Goal: Task Accomplishment & Management: Complete application form

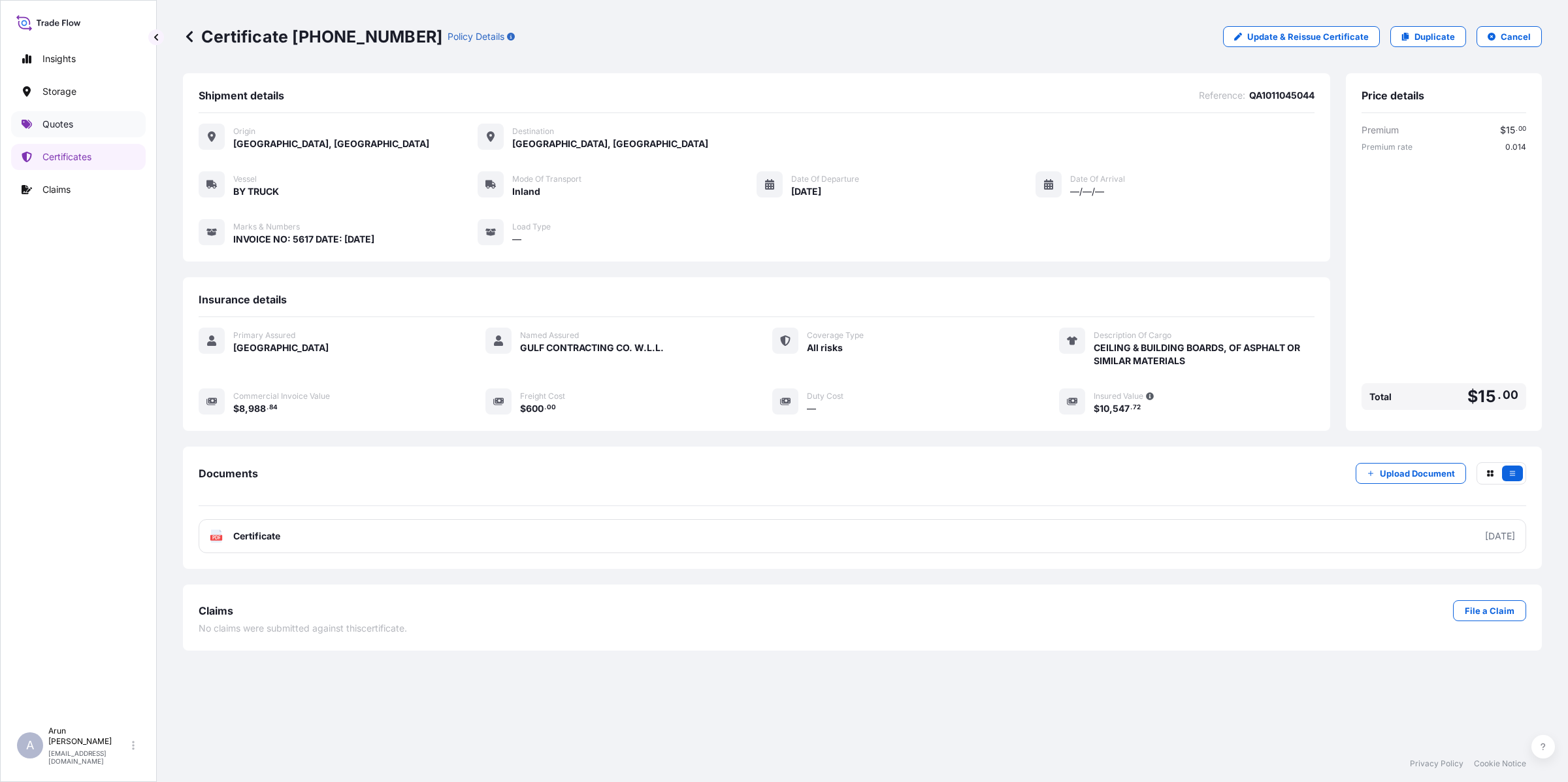
click at [60, 132] on link "Quotes" at bounding box center [78, 125] width 134 height 26
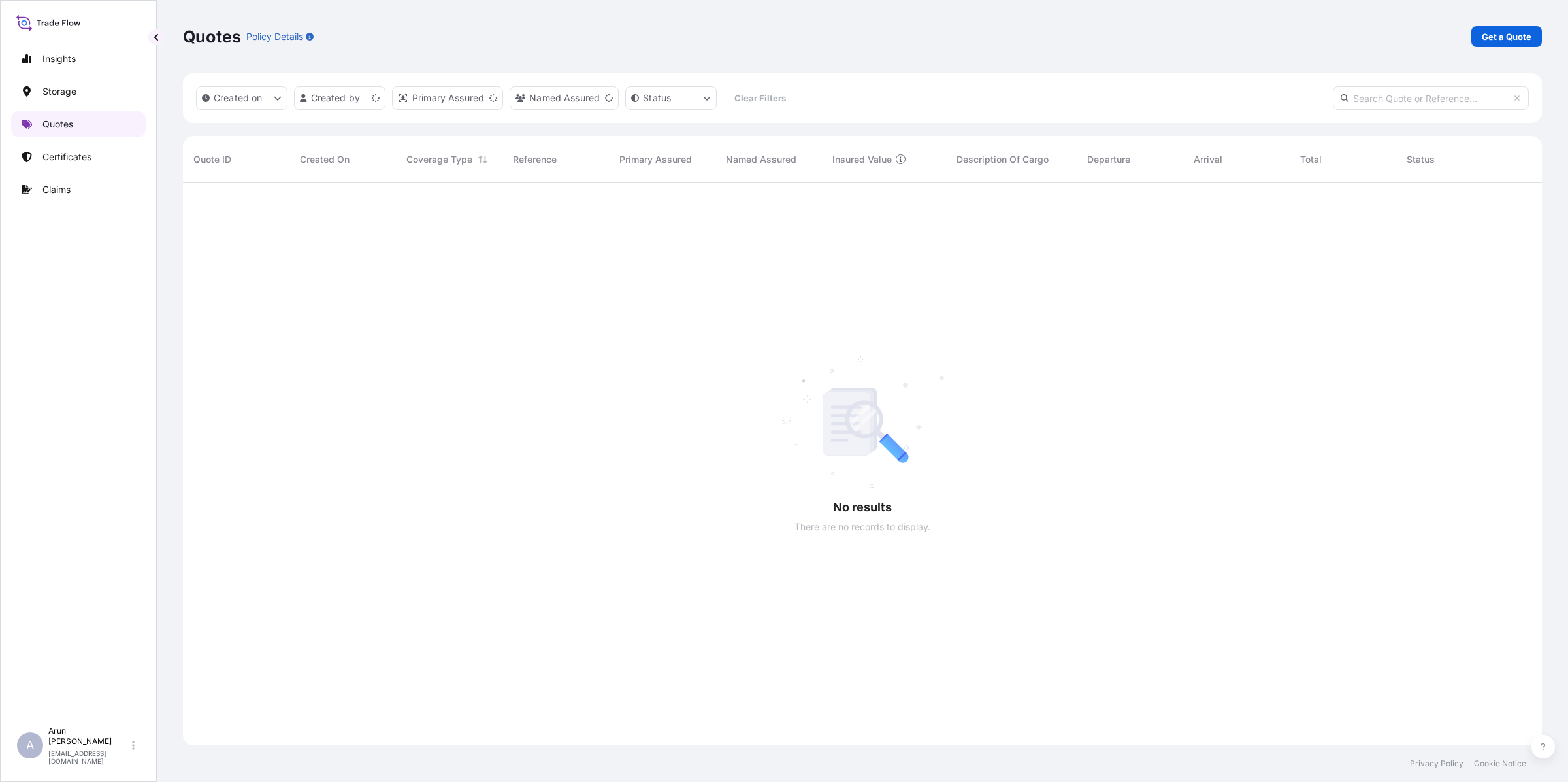
scroll to position [557, 1347]
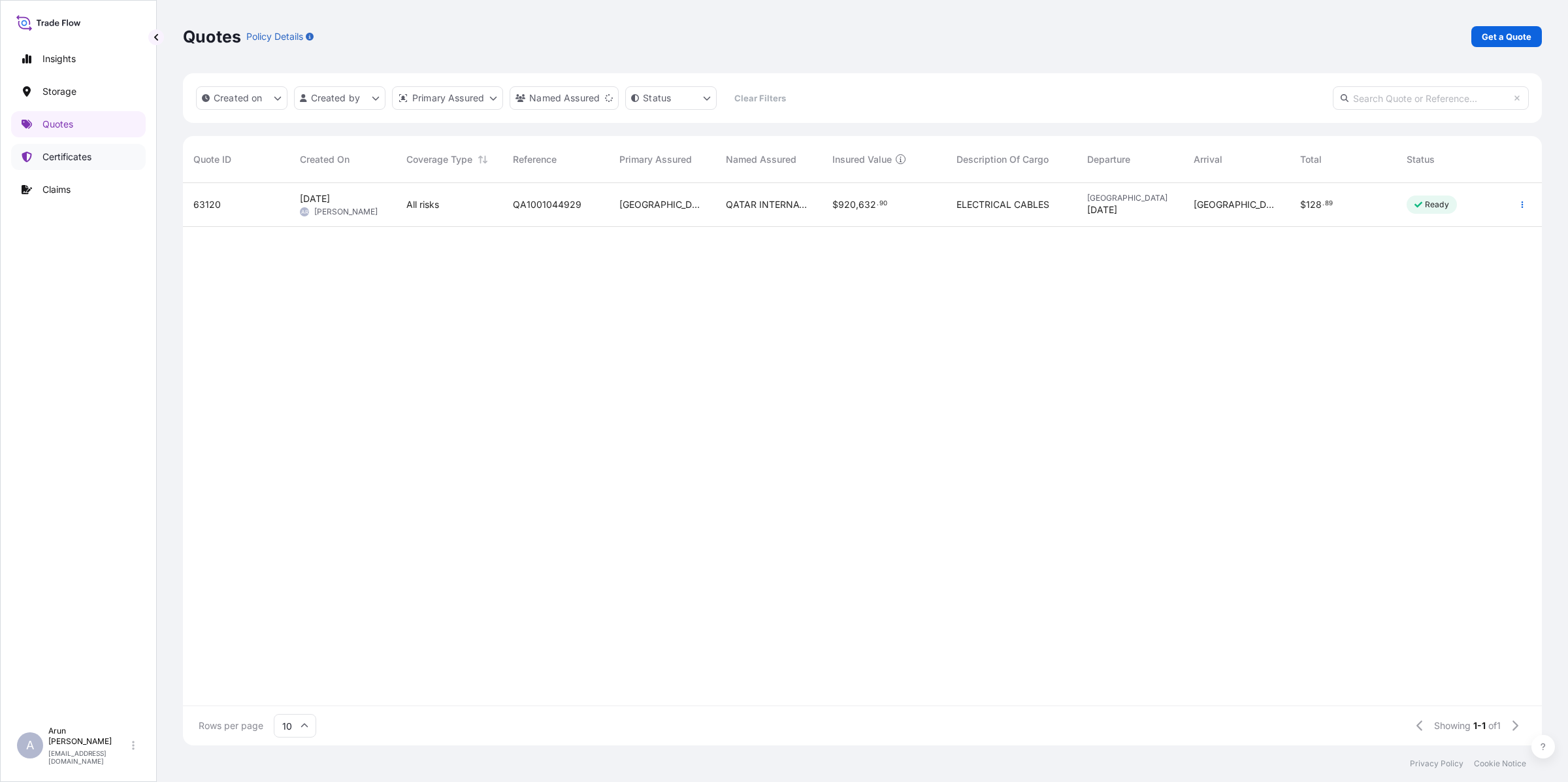
click at [73, 154] on p "Certificates" at bounding box center [67, 156] width 49 height 13
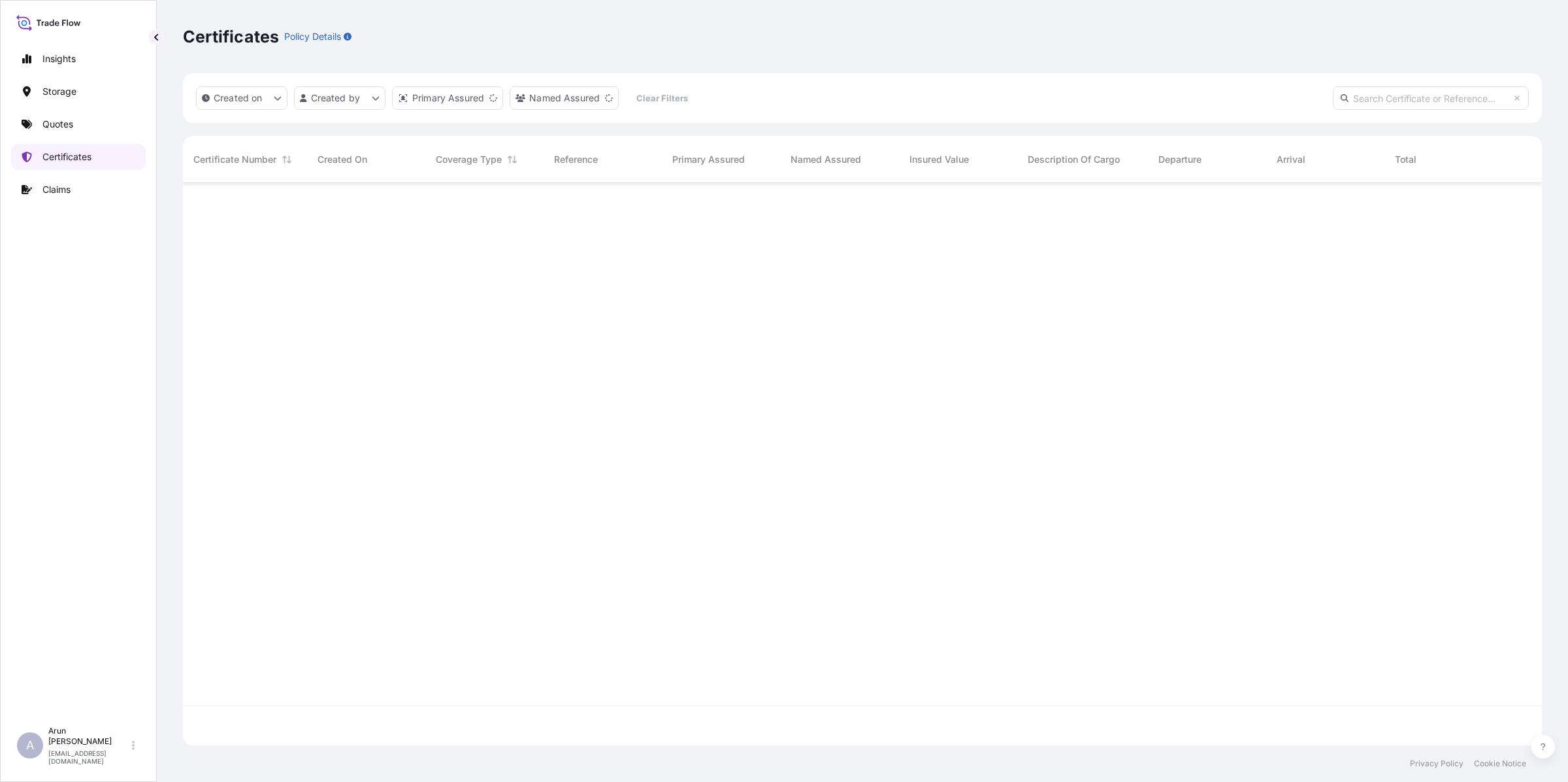
scroll to position [557, 1347]
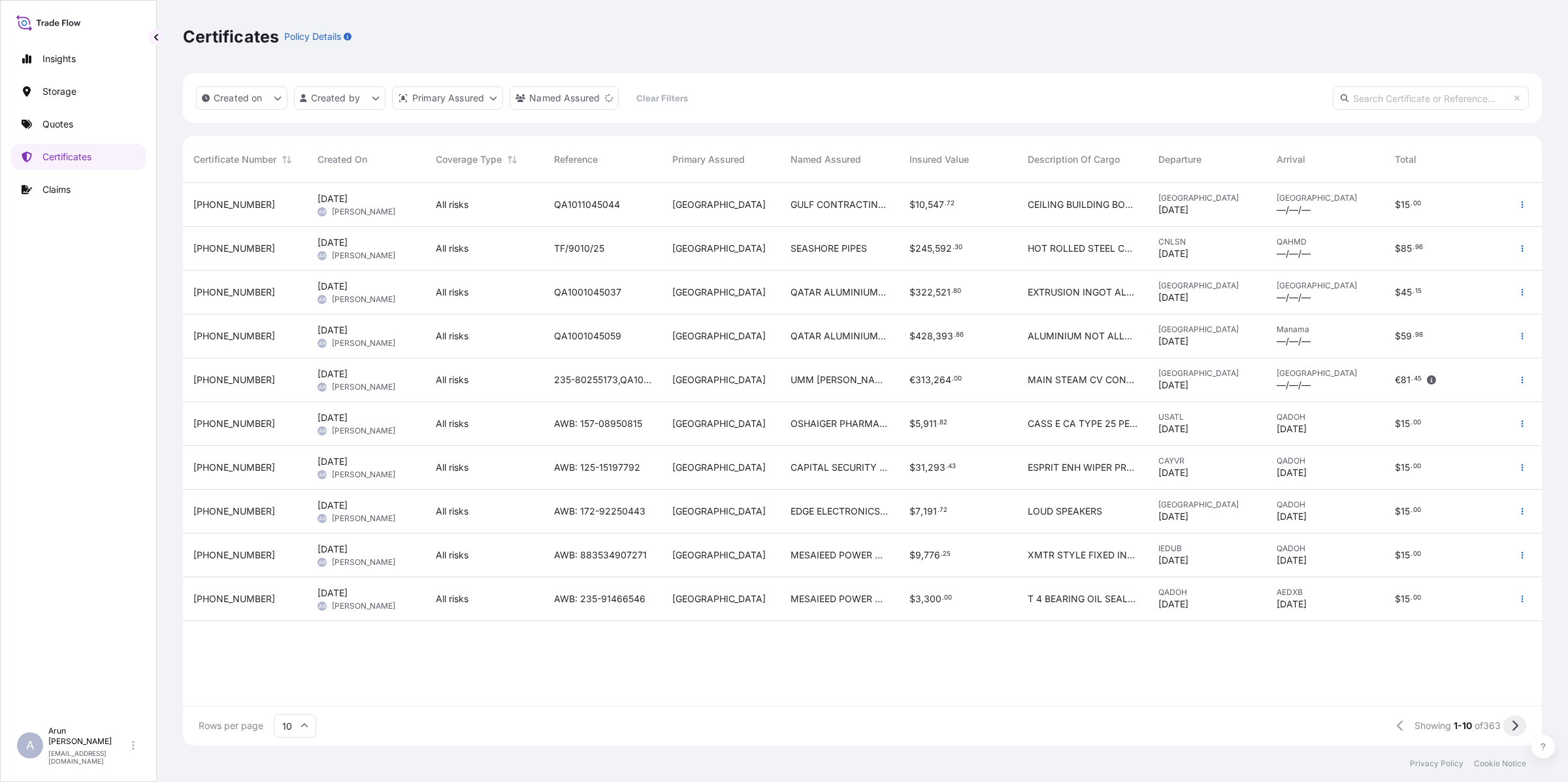
click at [1521, 720] on button at bounding box center [1514, 725] width 23 height 21
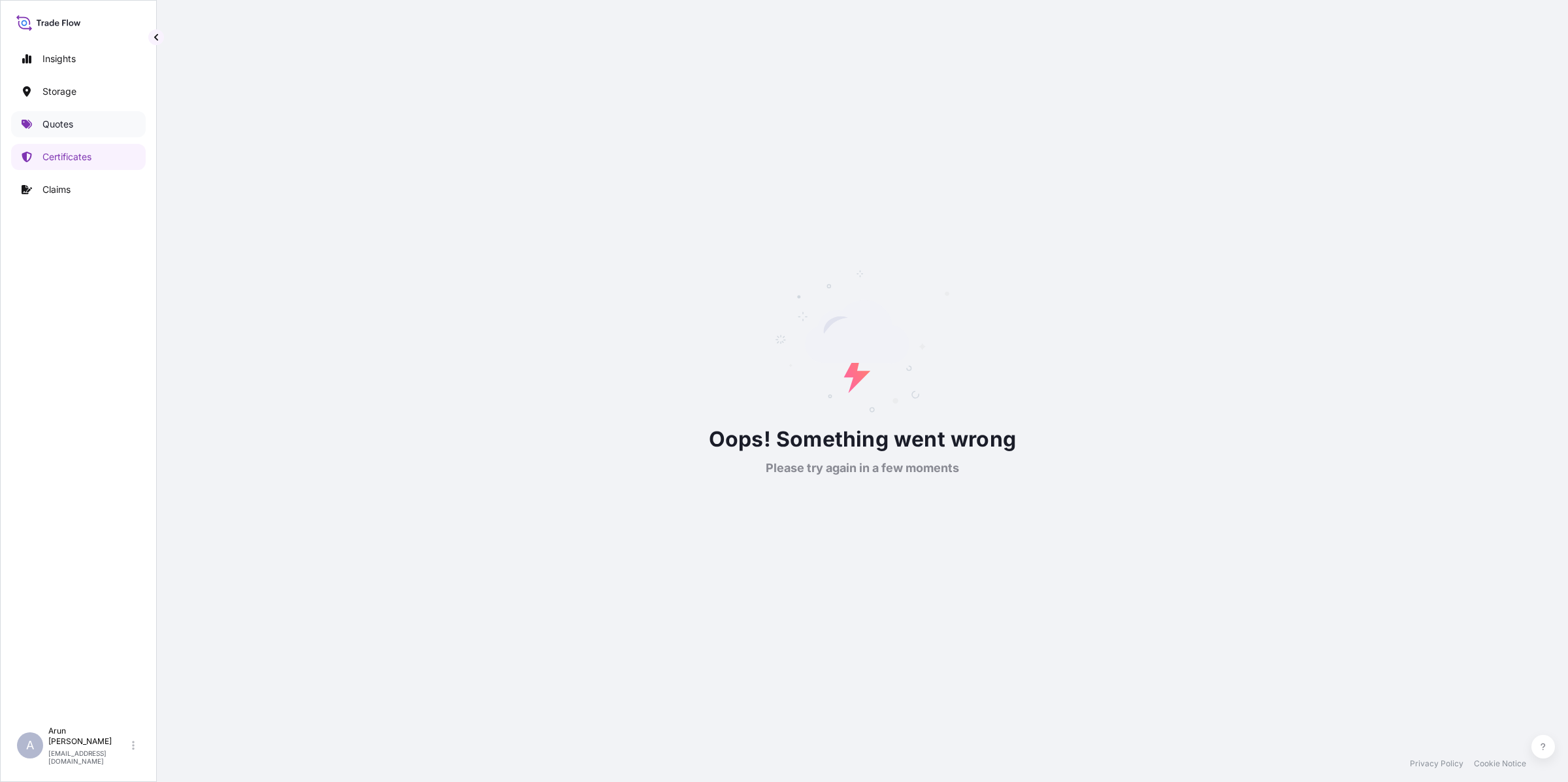
click at [41, 131] on link "Quotes" at bounding box center [78, 125] width 134 height 26
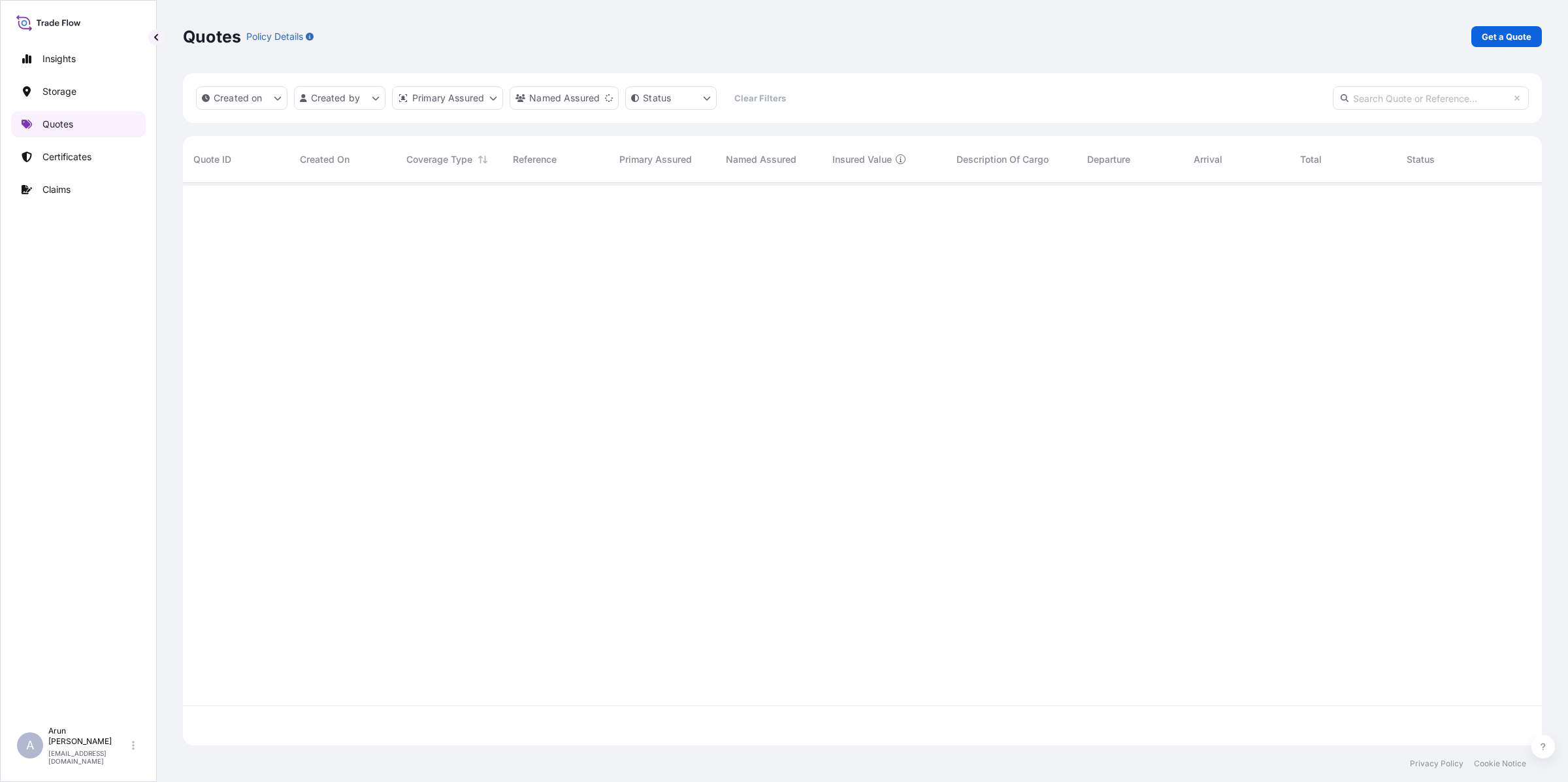
scroll to position [557, 1347]
click at [57, 157] on p "Certificates" at bounding box center [67, 156] width 49 height 13
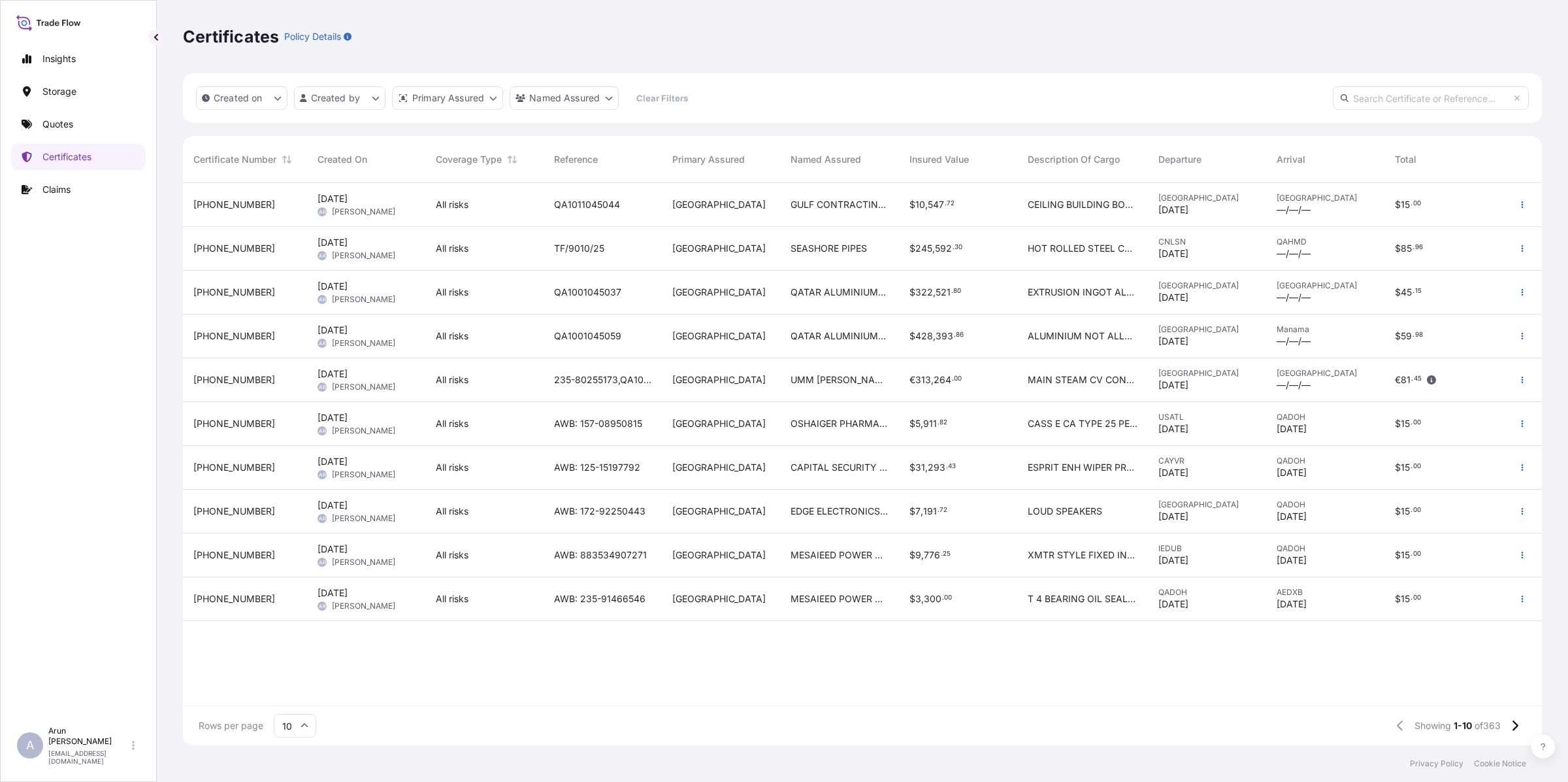
click at [1501, 724] on div "Showing 1-10 of 363" at bounding box center [1457, 725] width 137 height 21
click at [1516, 724] on icon at bounding box center [1515, 725] width 6 height 11
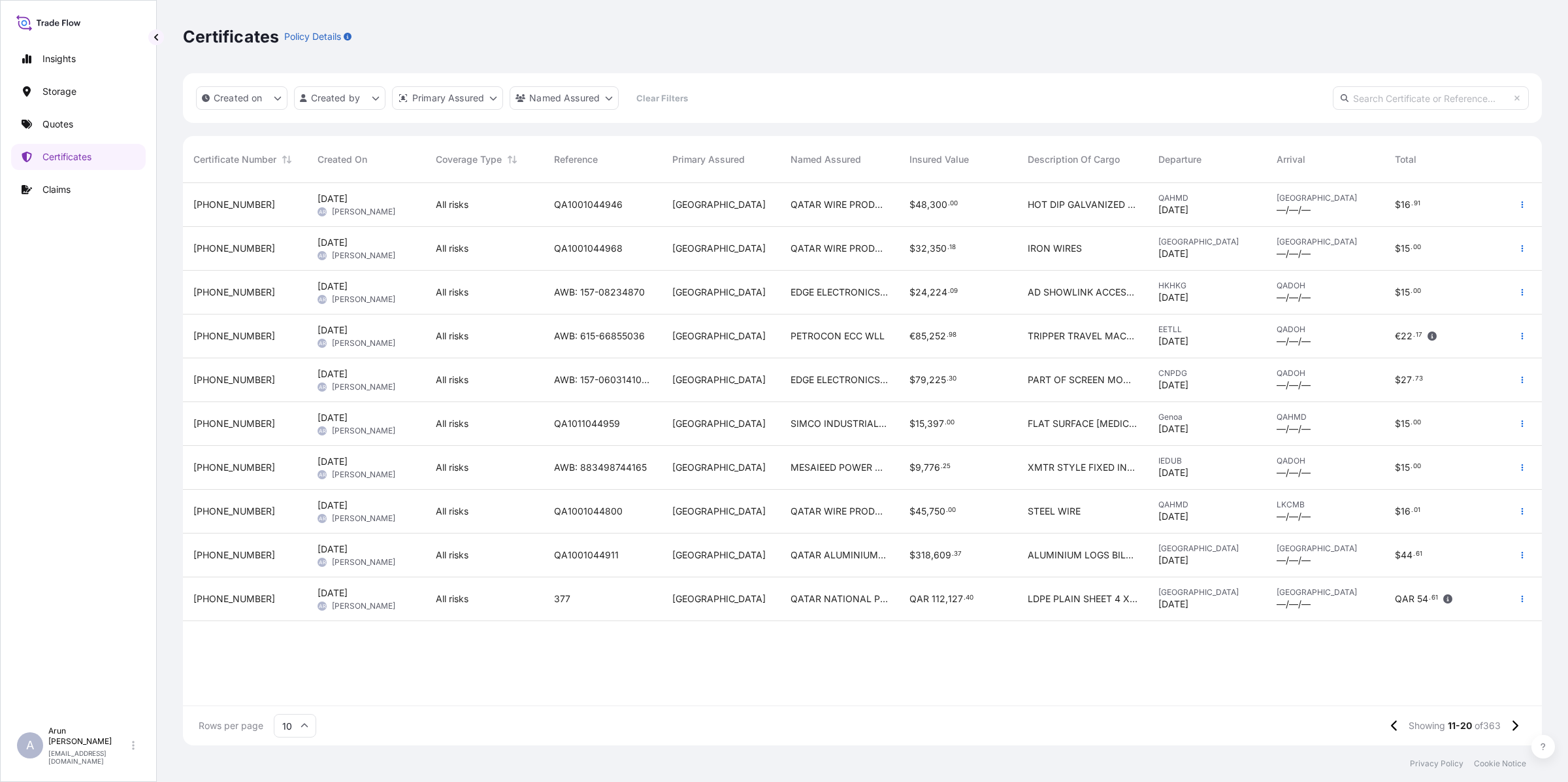
click at [873, 262] on div "QATAR WIRE PRODUCTS CO LLC" at bounding box center [839, 249] width 118 height 44
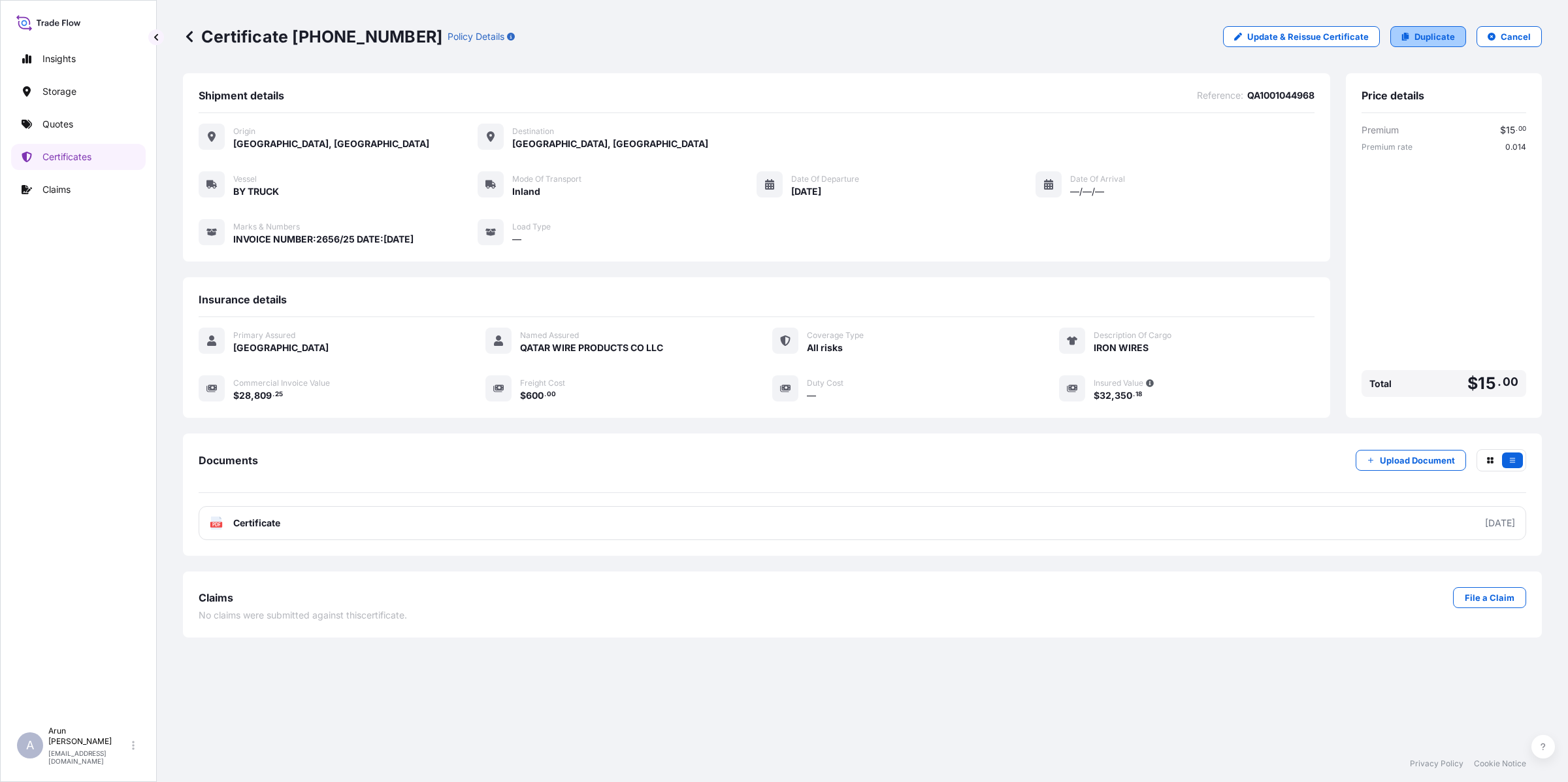
click at [1435, 40] on p "Duplicate" at bounding box center [1435, 36] width 41 height 13
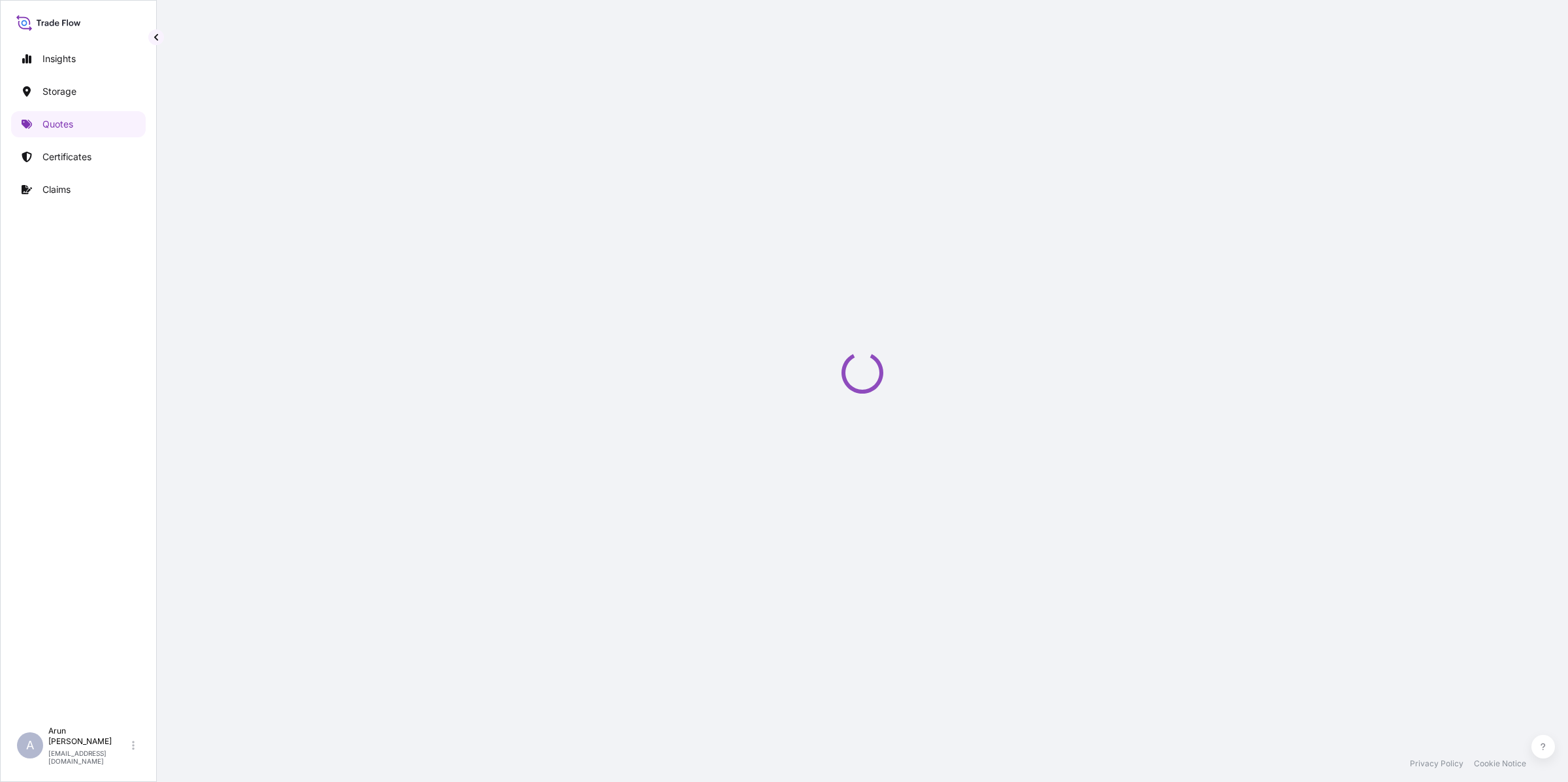
select select "Inland"
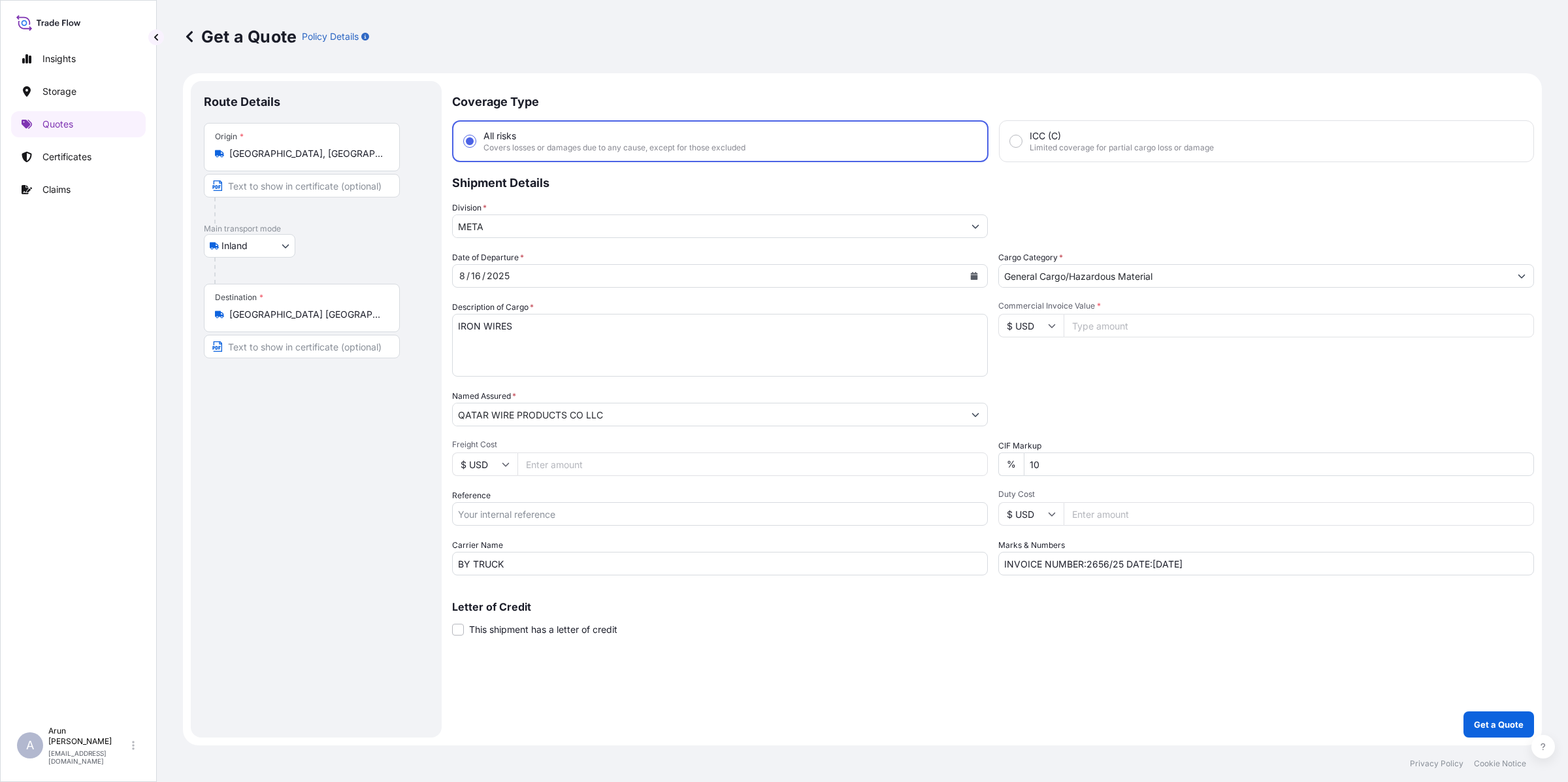
click at [981, 278] on button "Calendar" at bounding box center [974, 275] width 21 height 21
click at [498, 430] on div "18" at bounding box center [500, 435] width 24 height 24
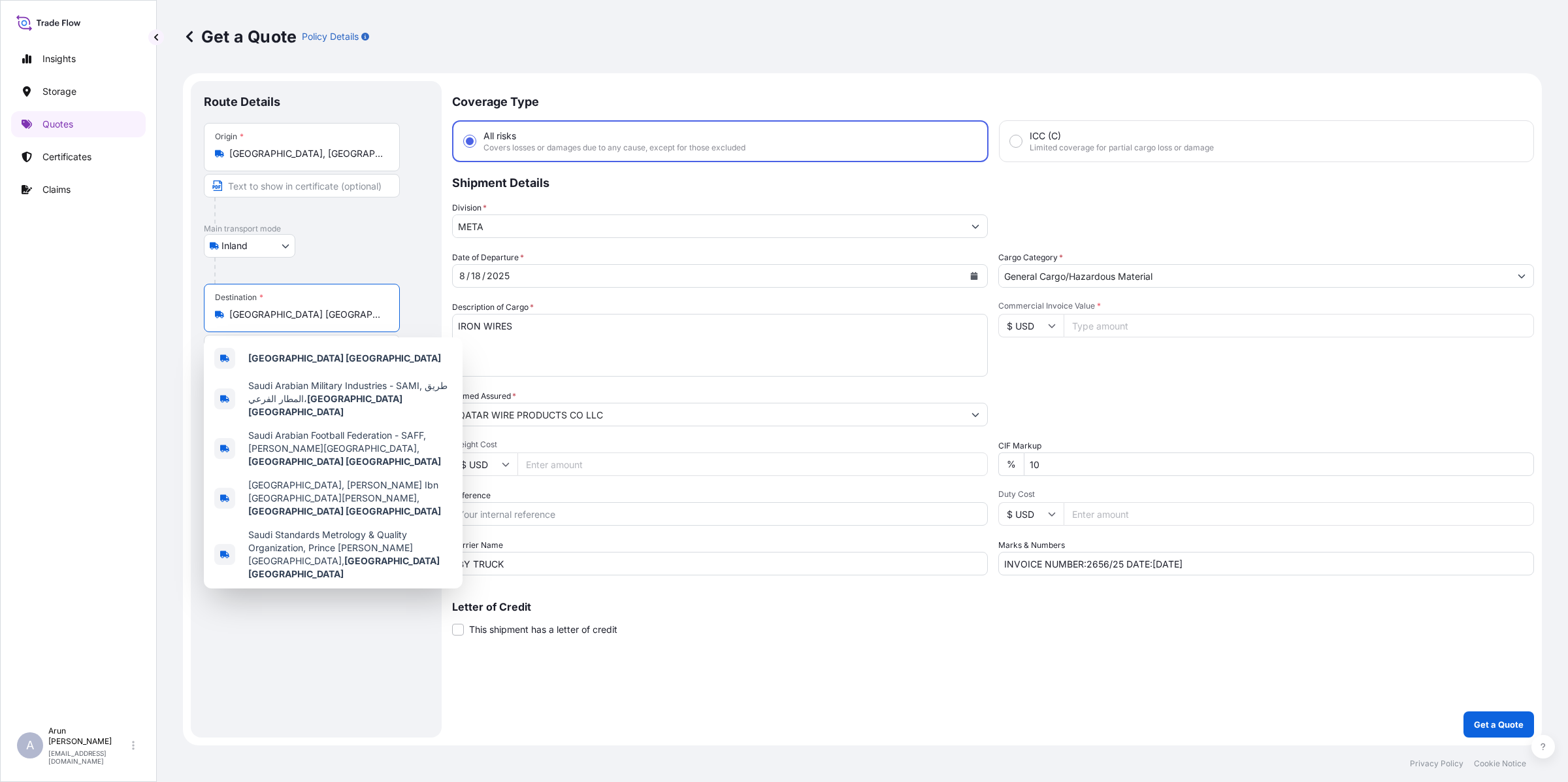
click at [334, 317] on input "[GEOGRAPHIC_DATA] [GEOGRAPHIC_DATA]" at bounding box center [306, 314] width 154 height 13
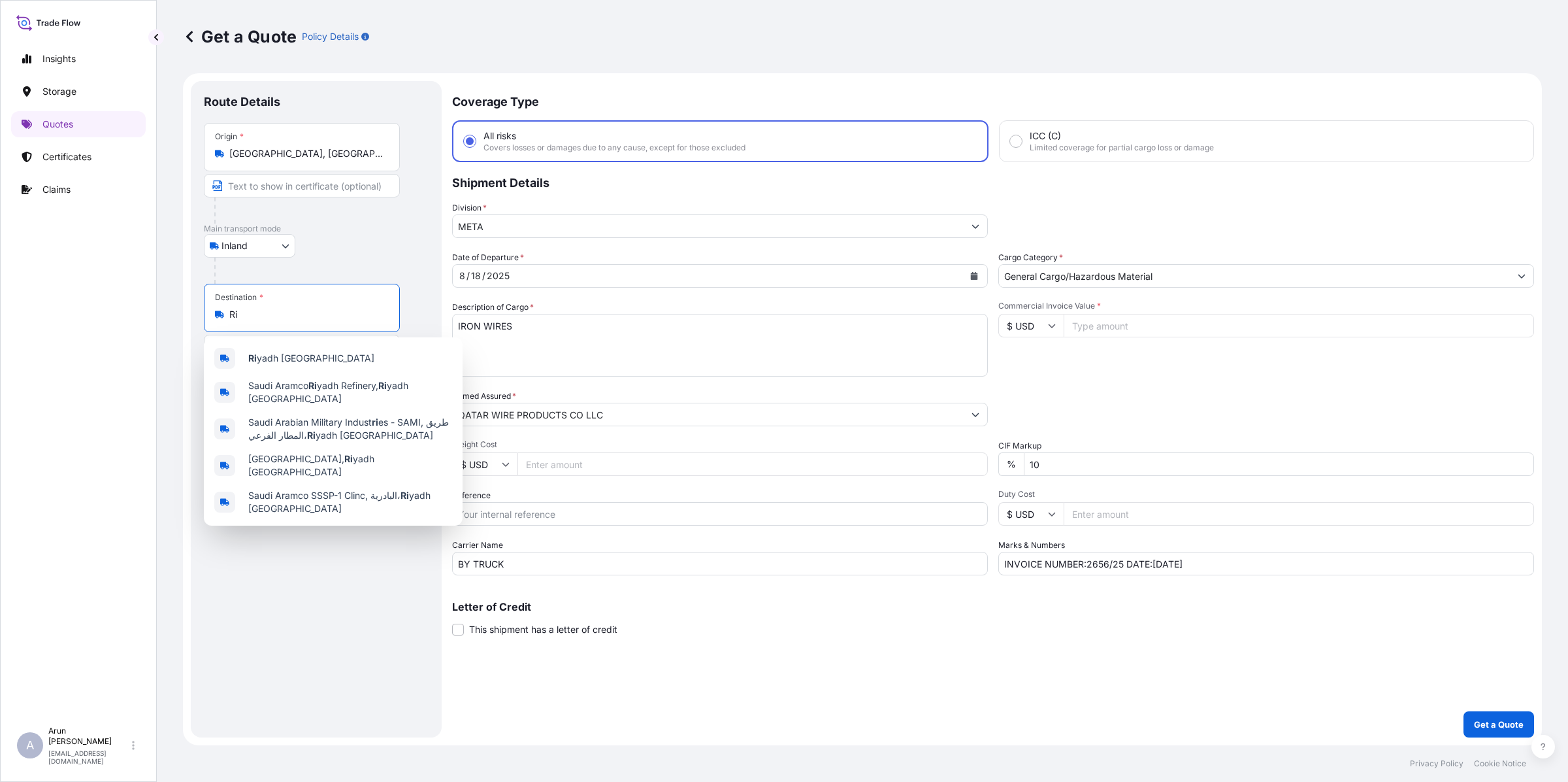
type input "R"
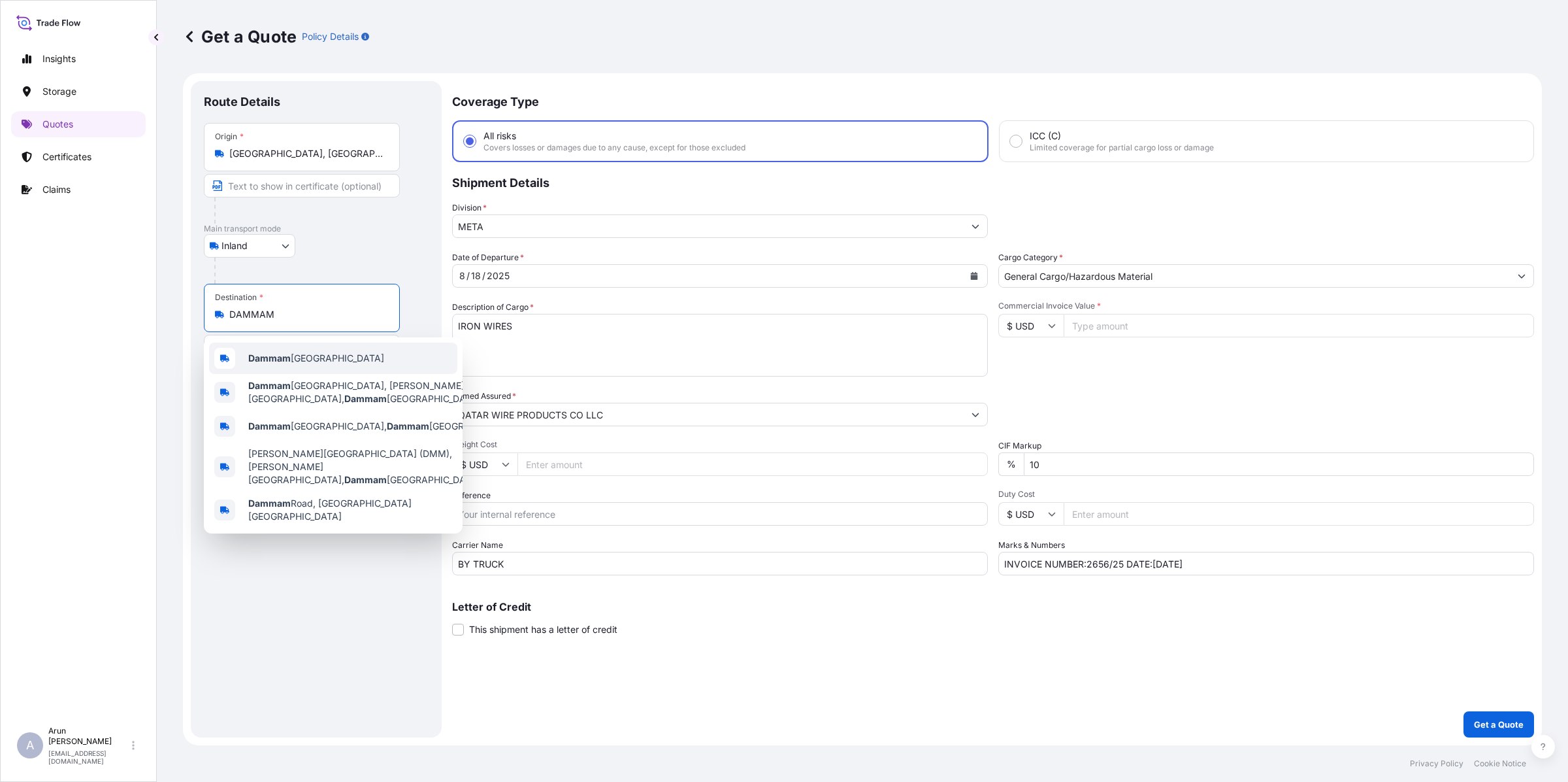
click at [289, 364] on b "Dammam" at bounding box center [269, 358] width 43 height 11
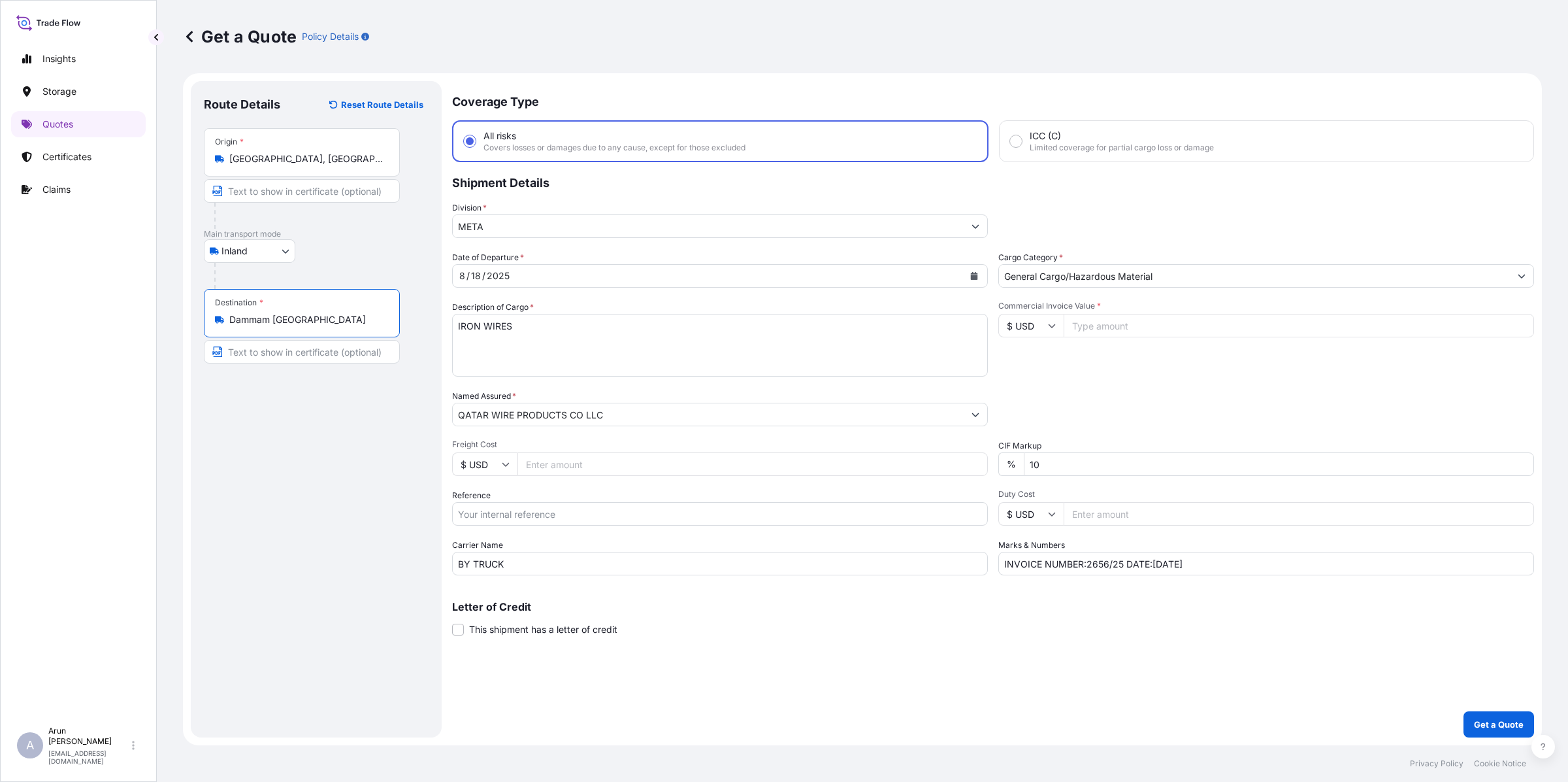
type input "Dammam [GEOGRAPHIC_DATA]"
click at [298, 191] on input "Text to appear on certificate" at bounding box center [302, 191] width 196 height 24
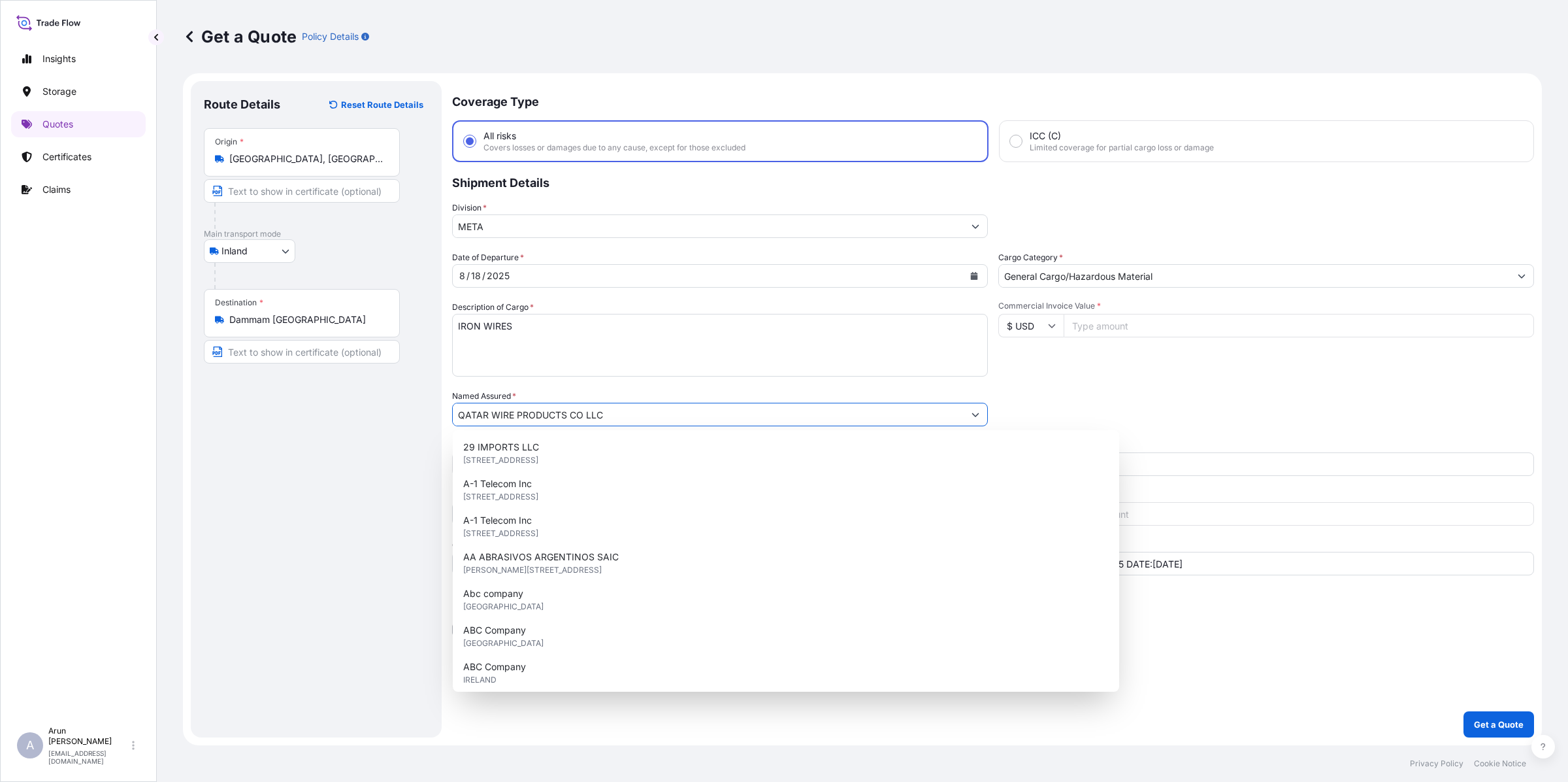
drag, startPoint x: 613, startPoint y: 411, endPoint x: 453, endPoint y: 417, distance: 160.1
click at [453, 417] on input "QATAR WIRE PRODUCTS CO LLC" at bounding box center [708, 414] width 511 height 24
click at [334, 196] on input "Text to appear on certificate" at bounding box center [302, 191] width 196 height 24
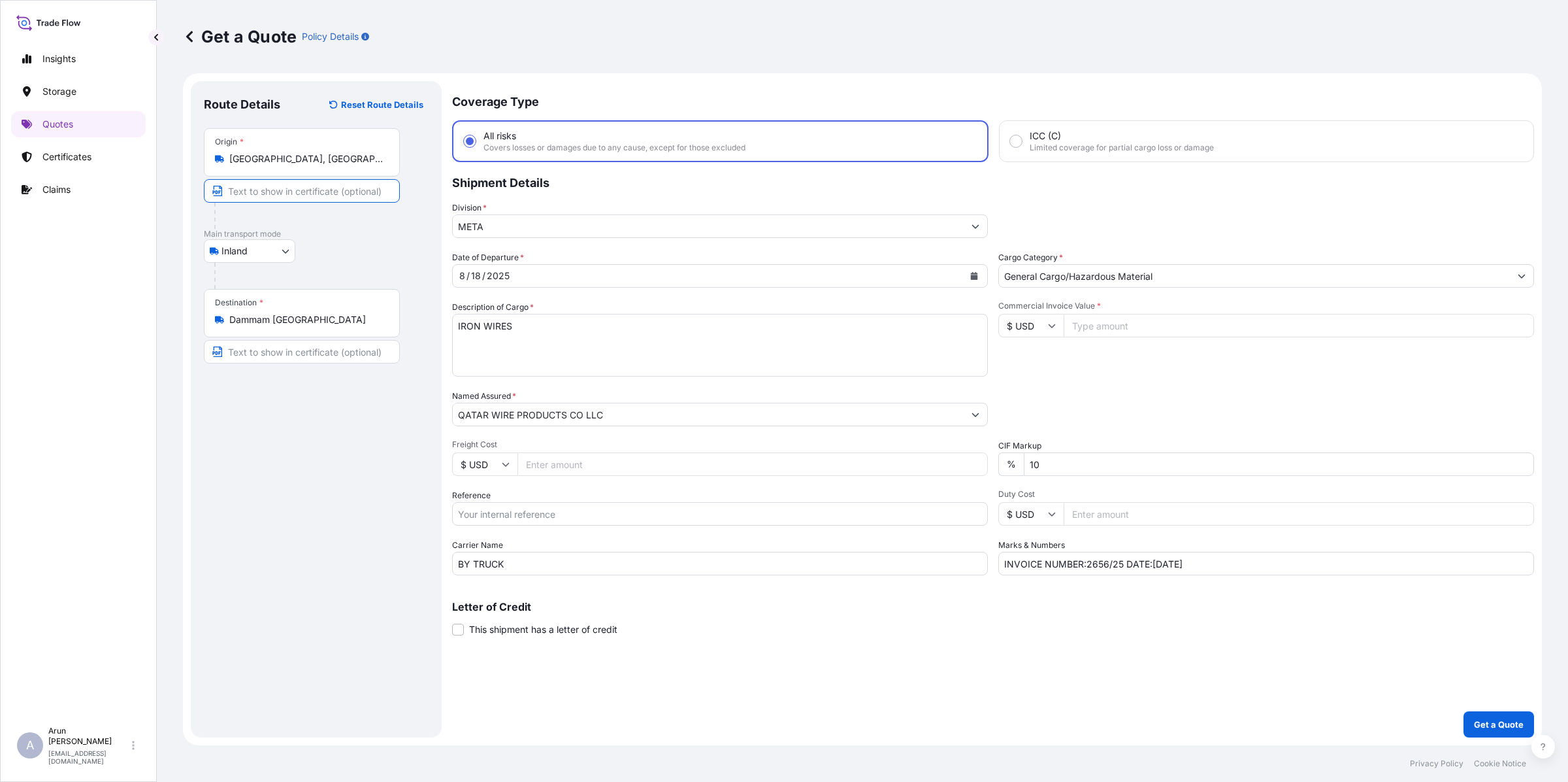
paste input "QATAR WIRE PRODUCTS CO LLC"
type input "QATAR WIRE PRODUCTS CO LLC, [GEOGRAPHIC_DATA], [GEOGRAPHIC_DATA]"
click at [305, 354] on input "Text to appear on certificate" at bounding box center [302, 352] width 196 height 24
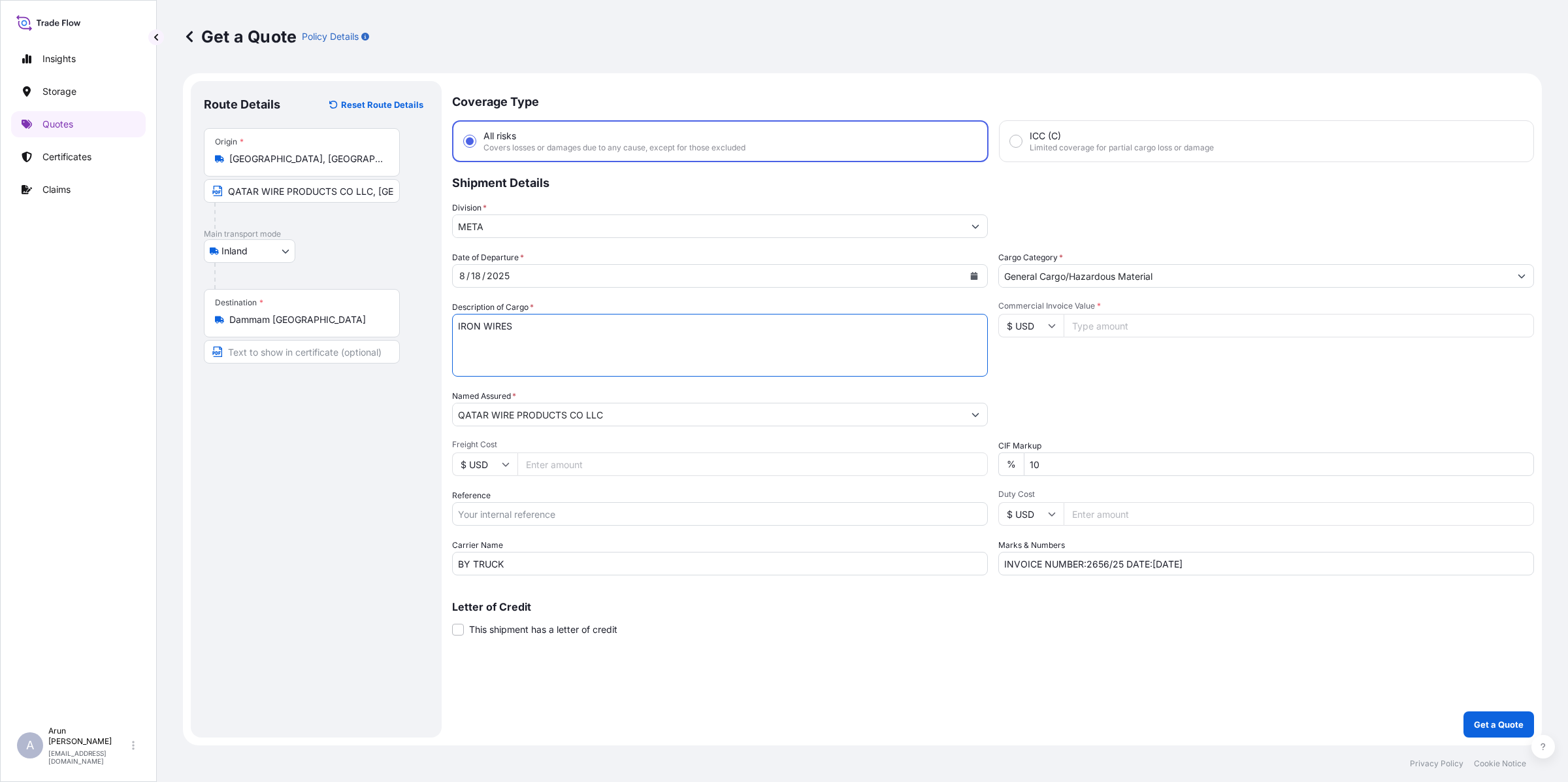
click at [477, 325] on textarea "IRON WIRES" at bounding box center [720, 345] width 536 height 63
drag, startPoint x: 485, startPoint y: 327, endPoint x: 452, endPoint y: 328, distance: 33.0
click at [452, 328] on textarea "IRON WIRES" at bounding box center [720, 345] width 536 height 63
type textarea "STEEL WIRES"
click at [319, 350] on input "Text to appear on certificate" at bounding box center [302, 352] width 196 height 24
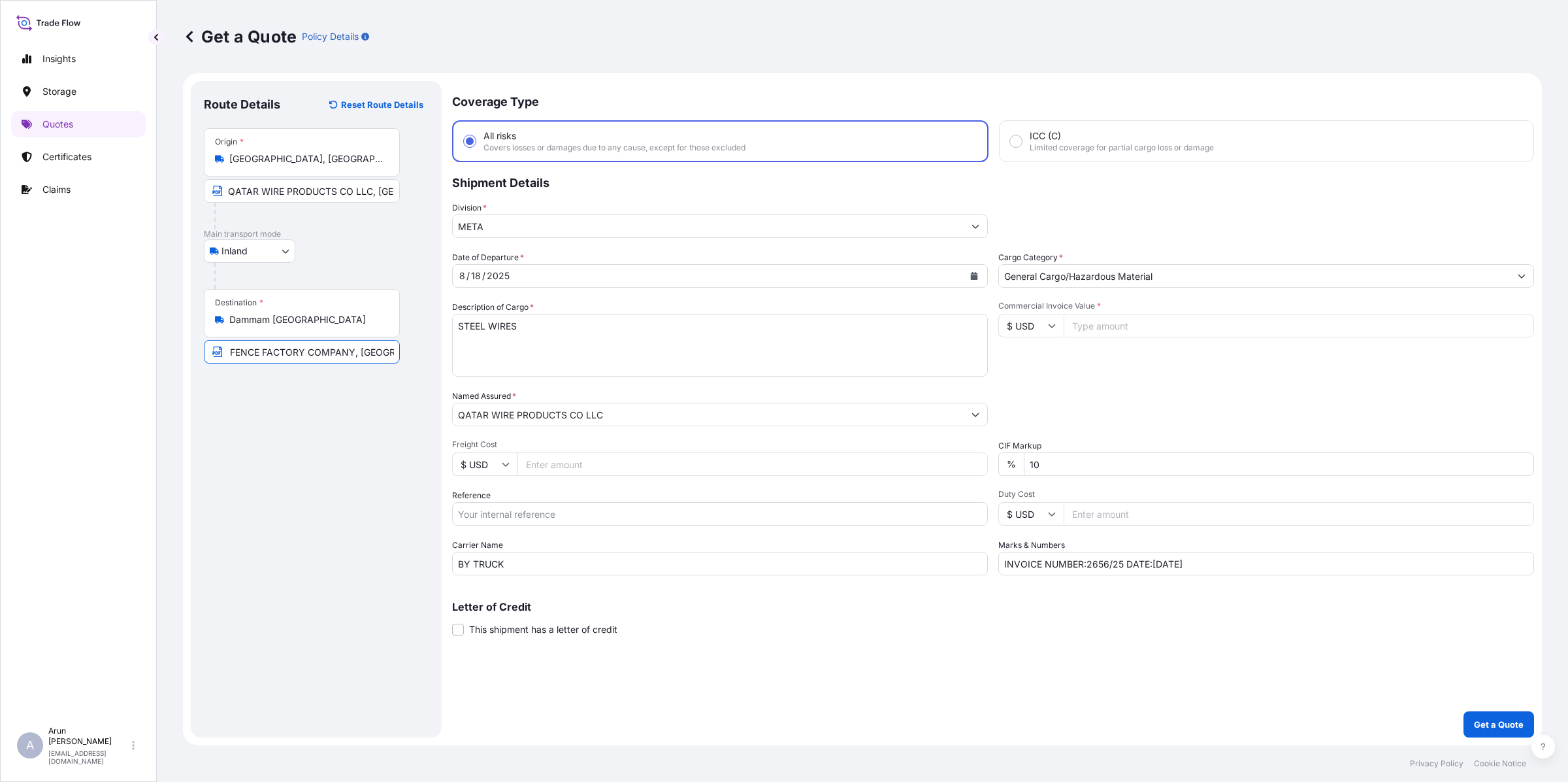
scroll to position [0, 81]
type input "EASTERN STEEL FENCE FACTORY COMPANY, [GEOGRAPHIC_DATA]"
click at [535, 461] on input "Freight Cost" at bounding box center [753, 464] width 471 height 24
type input "493"
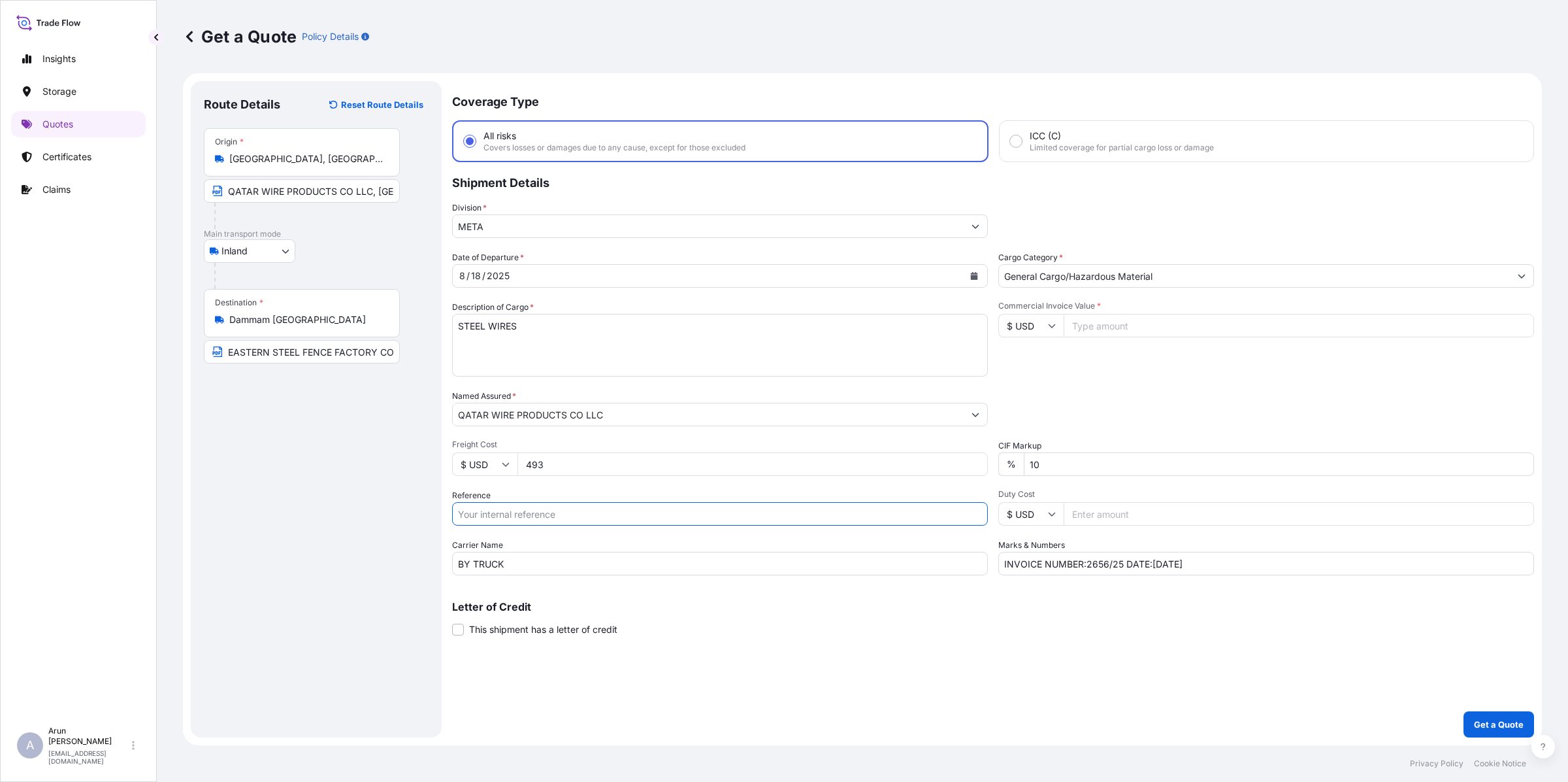
click at [520, 511] on input "Reference" at bounding box center [720, 514] width 536 height 24
type input "QA1001045068"
click at [1099, 326] on input "Commercial Invoice Value *" at bounding box center [1298, 326] width 471 height 24
type input "20425"
drag, startPoint x: 1090, startPoint y: 566, endPoint x: 1124, endPoint y: 569, distance: 34.1
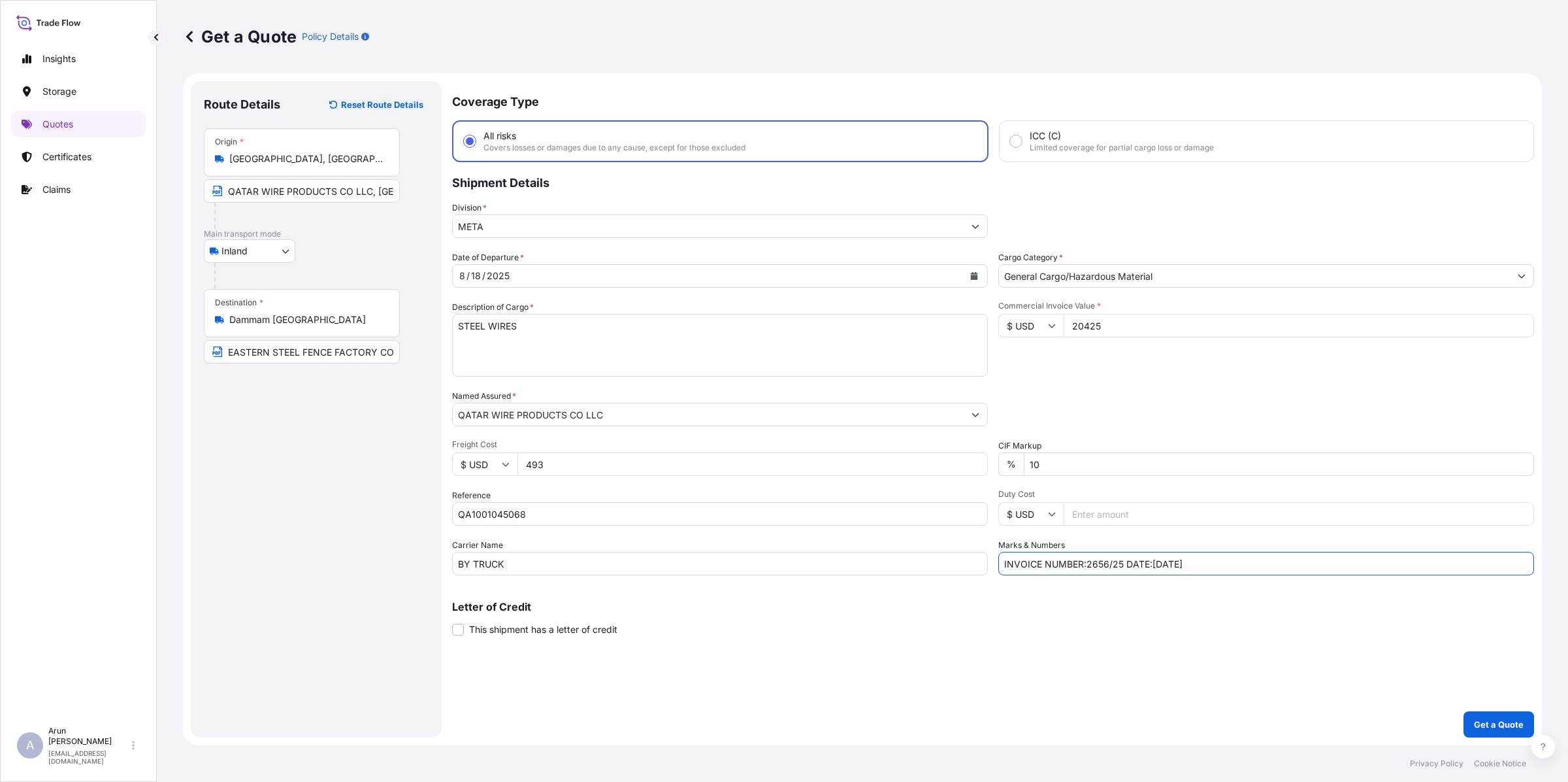
click at [1124, 569] on input "INVOICE NUMBER:2656/25 DATE:[DATE]" at bounding box center [1266, 564] width 536 height 24
click at [1105, 557] on input "INVOICE NUMBER:2656/25 DATE:[DATE]" at bounding box center [1266, 564] width 536 height 24
click at [1082, 559] on input "INVOICE NUMBER:2663/25 DATE:[DATE]" at bounding box center [1266, 564] width 536 height 24
click at [1168, 564] on input "INVOICE NUMBER: 2663/25 DATE:[DATE]" at bounding box center [1266, 564] width 536 height 24
click at [1157, 558] on input "INVOICE NUMBER: 2663/25 DATE:08-2025" at bounding box center [1266, 564] width 536 height 24
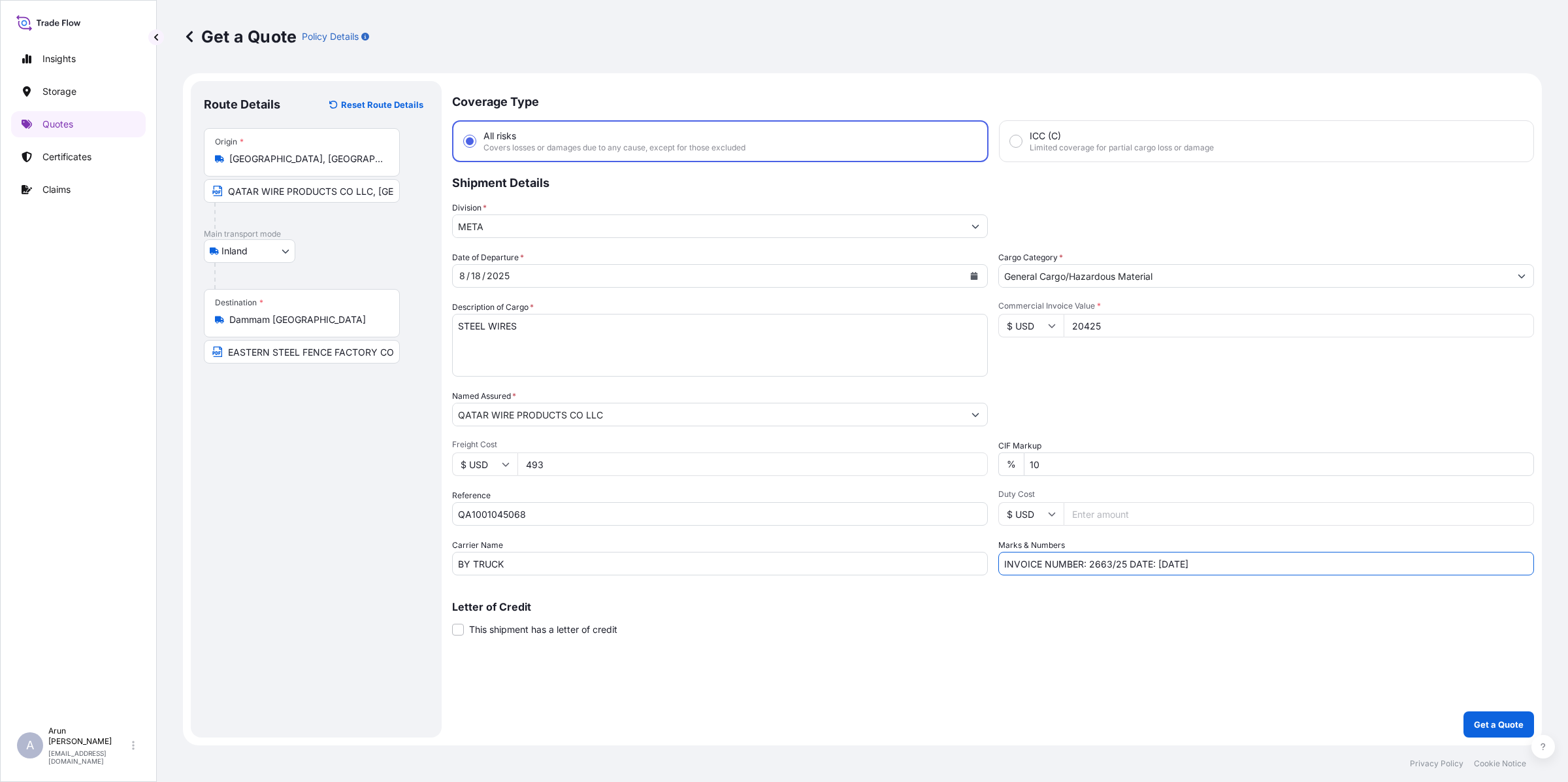
type input "INVOICE NUMBER: 2663/25 DATE: [DATE]"
click at [575, 462] on input "493" at bounding box center [753, 464] width 471 height 24
type input "490"
click at [1507, 737] on form "Route Details Reset Route Details Place of loading Road / Inland Road / Inland …" at bounding box center [862, 409] width 1359 height 672
click at [1498, 718] on p "Get a Quote" at bounding box center [1499, 724] width 50 height 13
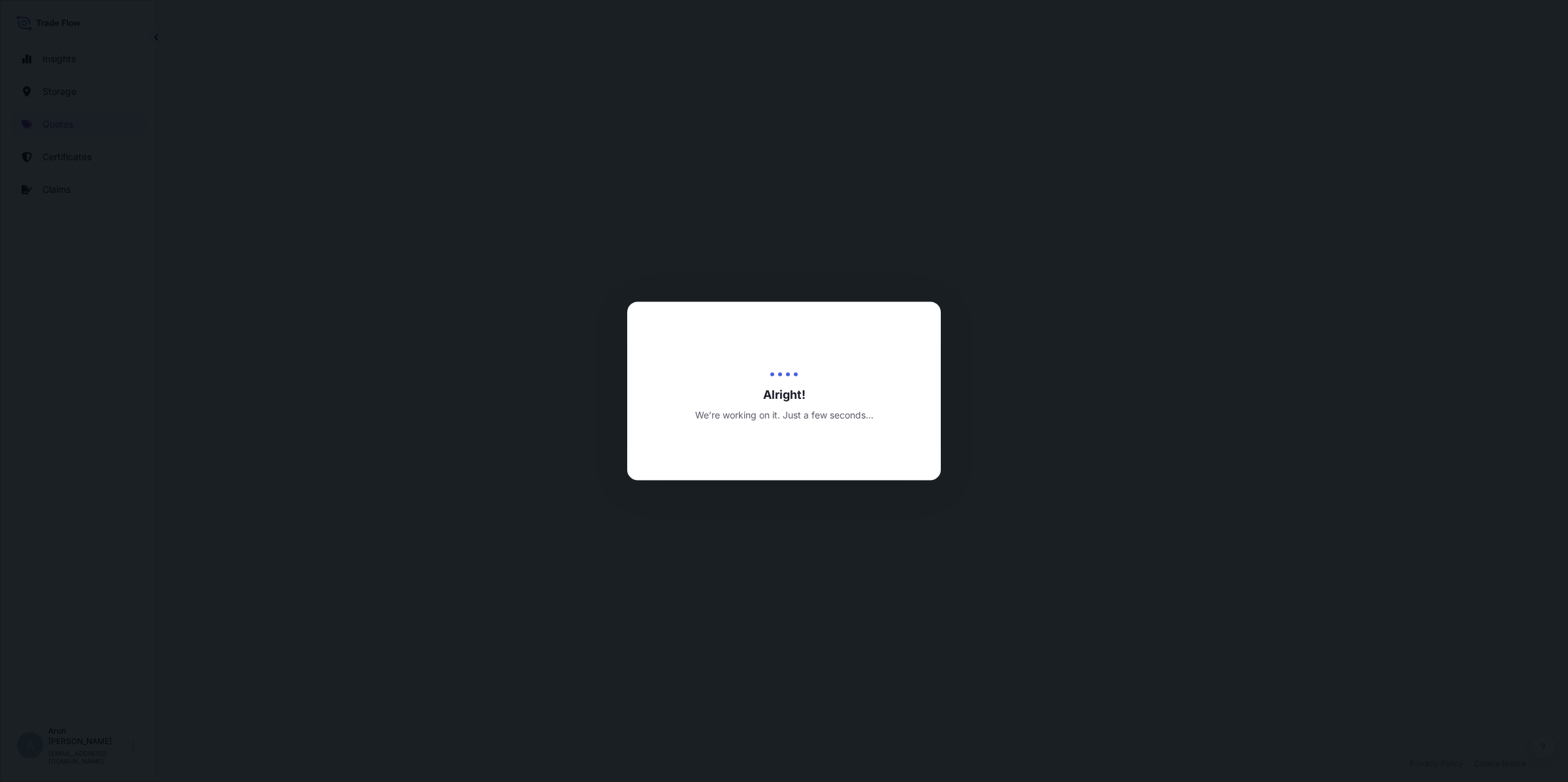
select select "Inland"
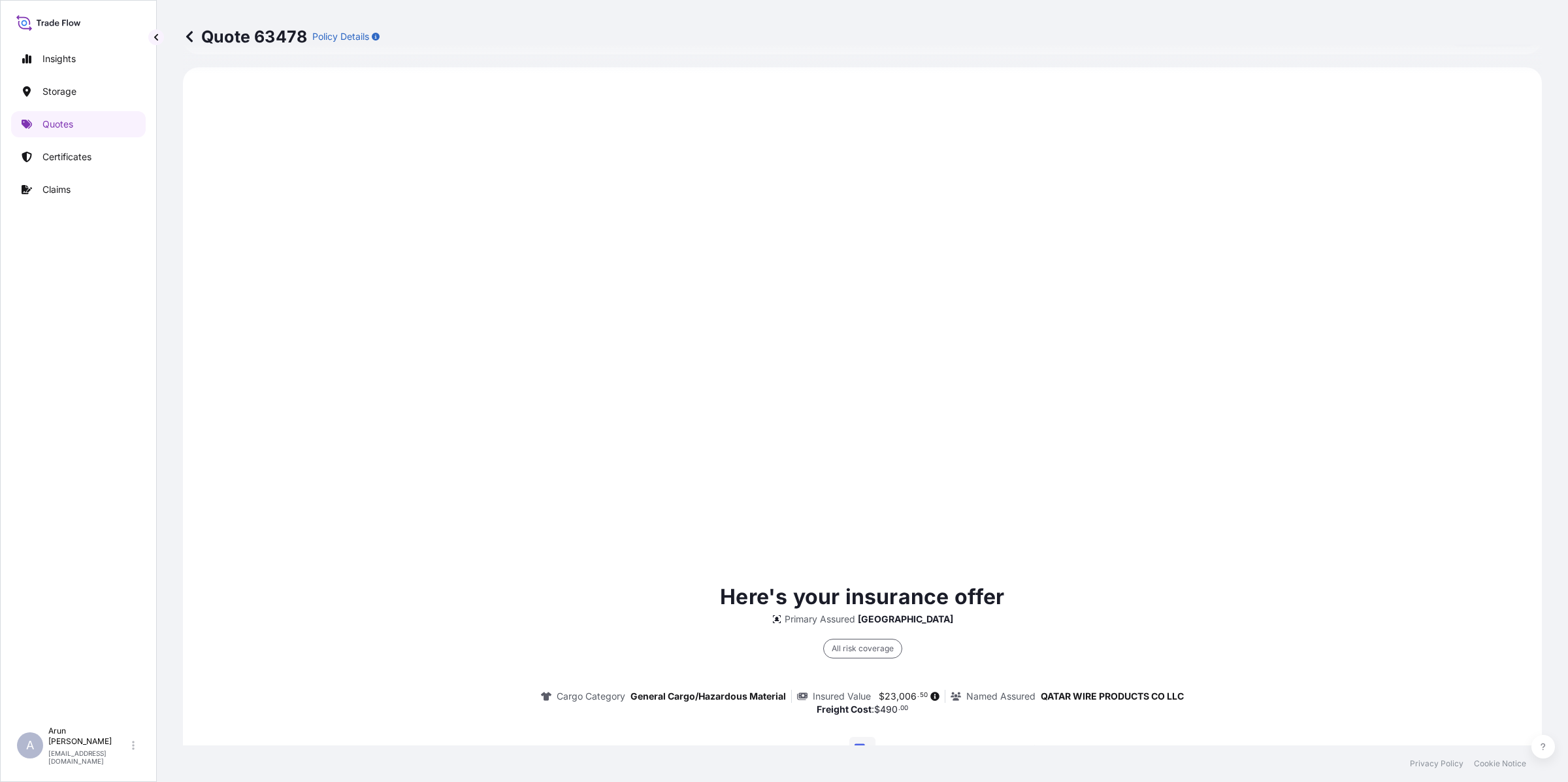
scroll to position [1694, 0]
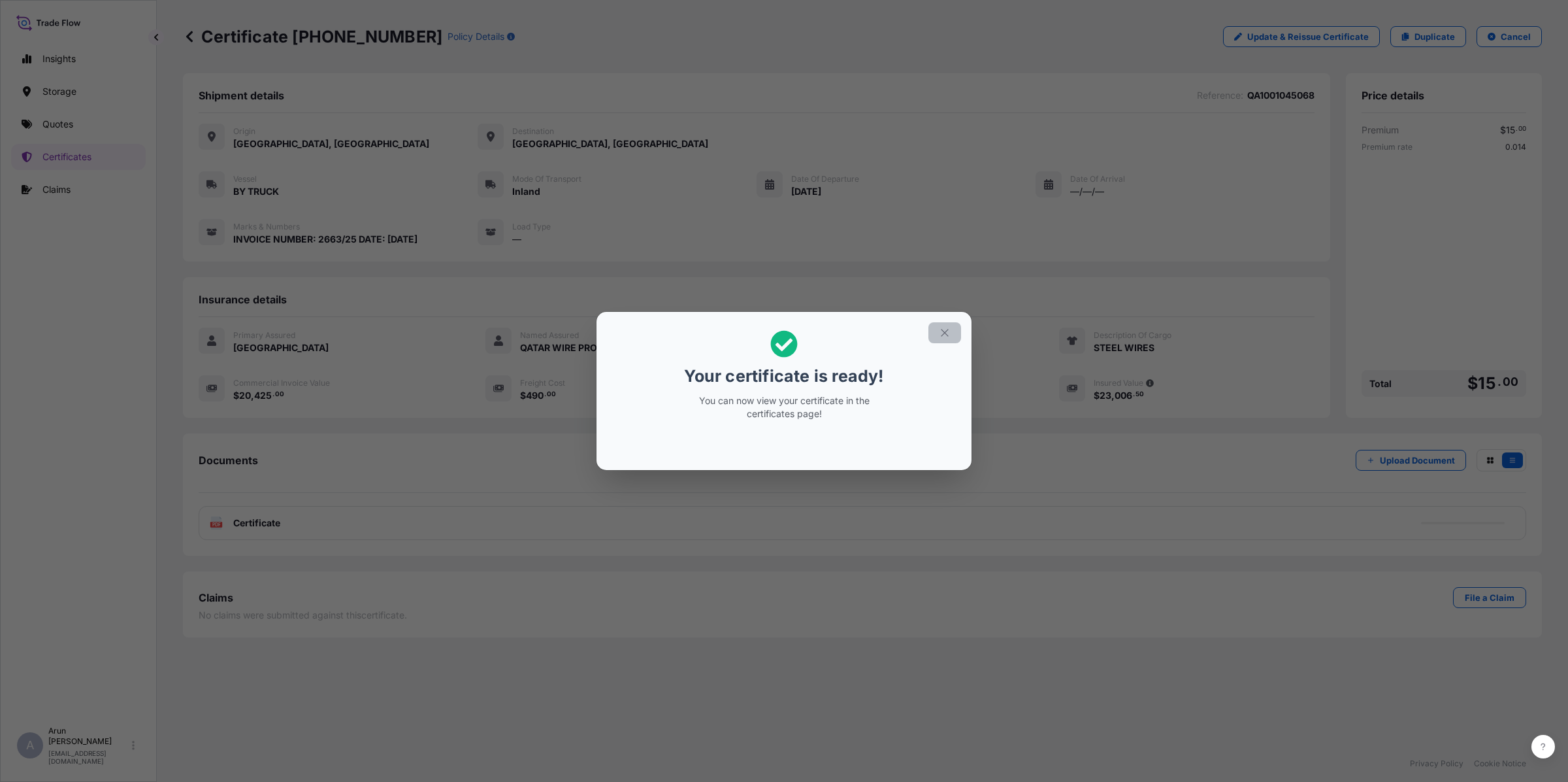
click at [945, 332] on icon "button" at bounding box center [944, 332] width 7 height 7
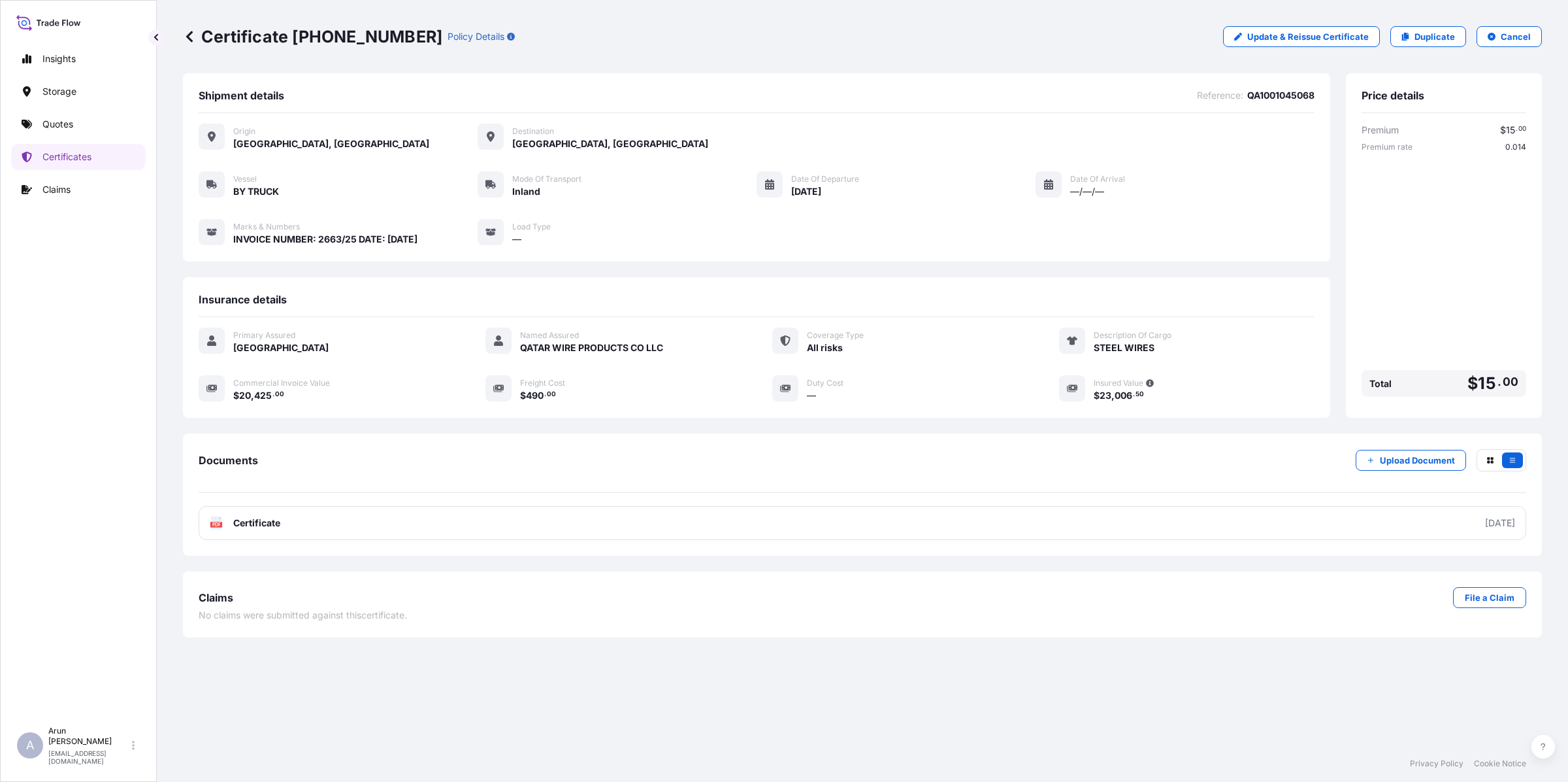
click at [276, 530] on link "PDF Certificate [DATE]" at bounding box center [863, 523] width 1328 height 34
